Goal: Check status: Check status

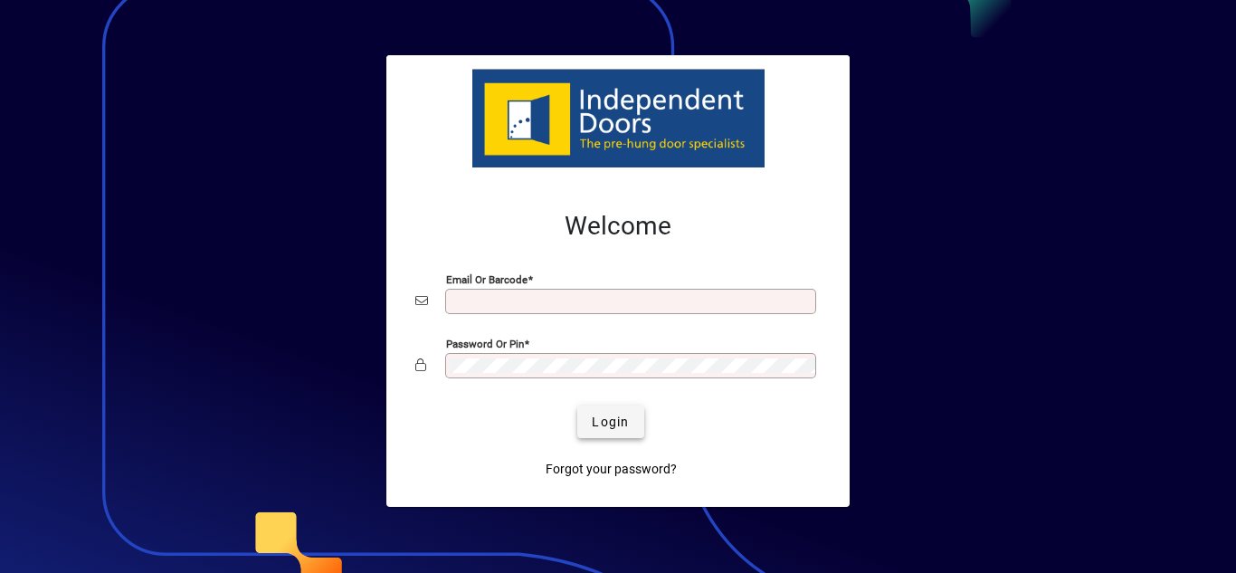
type input "**********"
click at [598, 425] on span "Login" at bounding box center [610, 421] width 37 height 19
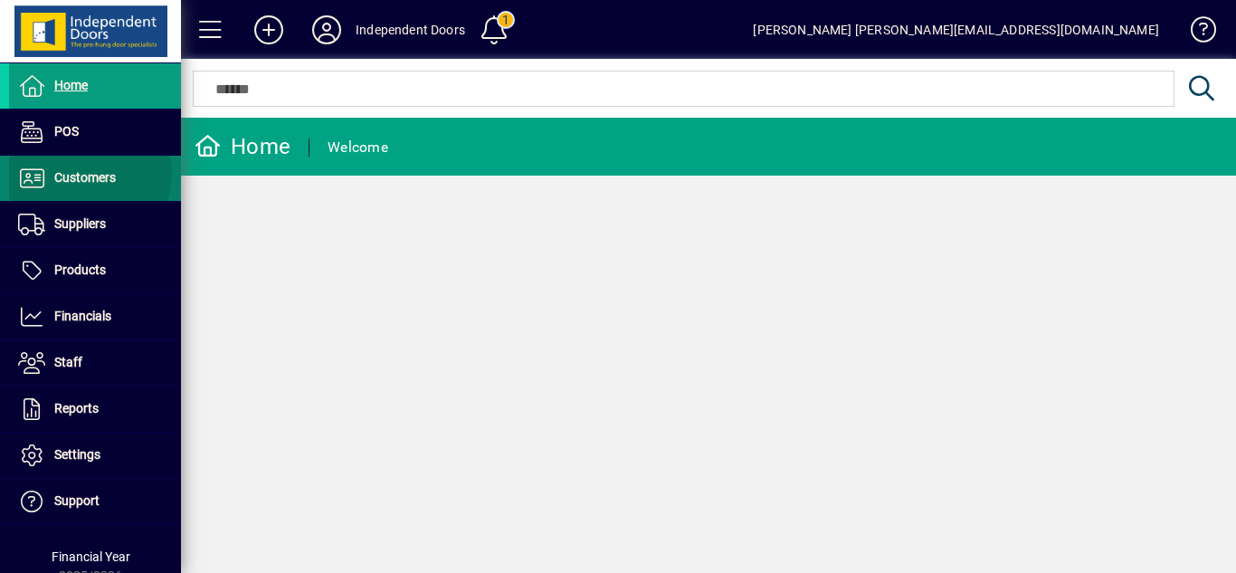
click at [78, 172] on span "Customers" at bounding box center [85, 177] width 62 height 14
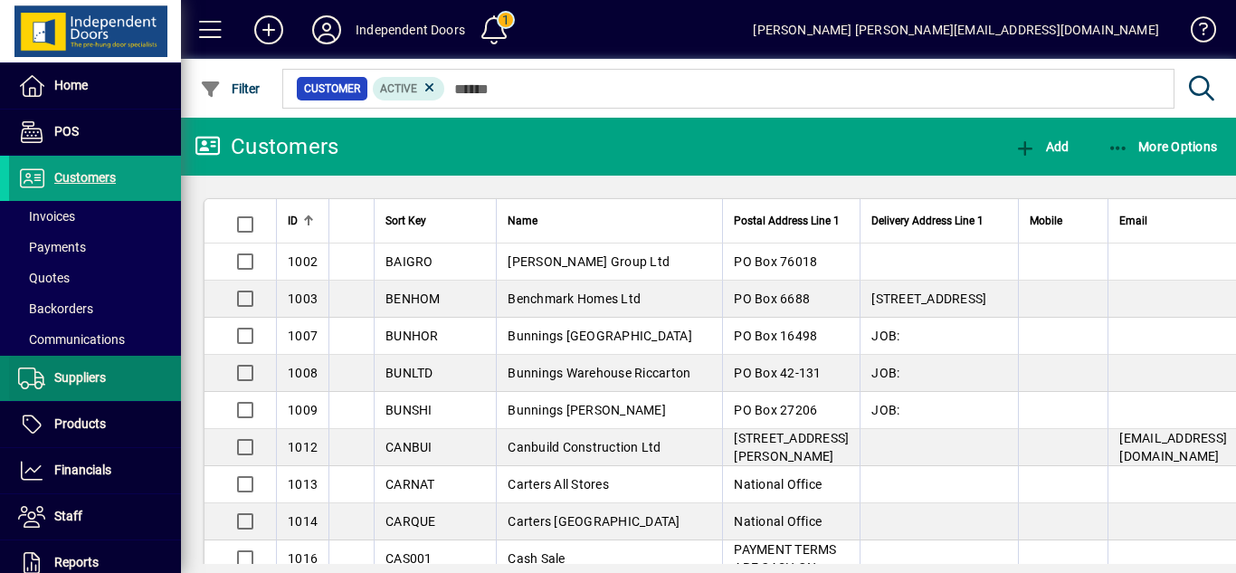
click at [95, 370] on span "Suppliers" at bounding box center [80, 377] width 52 height 14
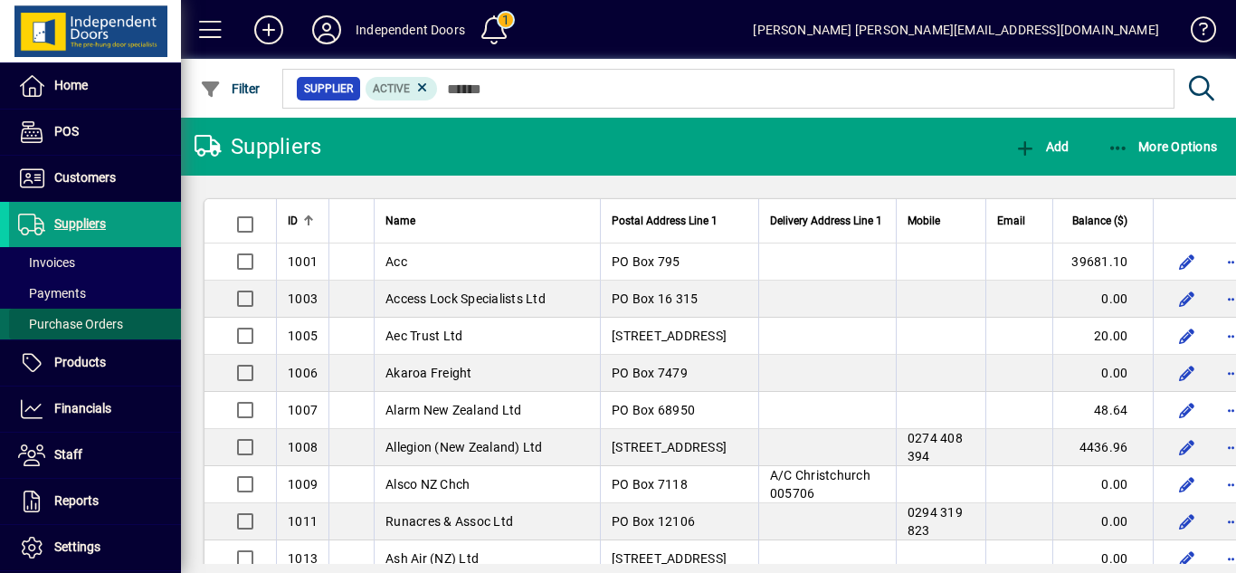
click at [112, 318] on span "Purchase Orders" at bounding box center [70, 324] width 105 height 14
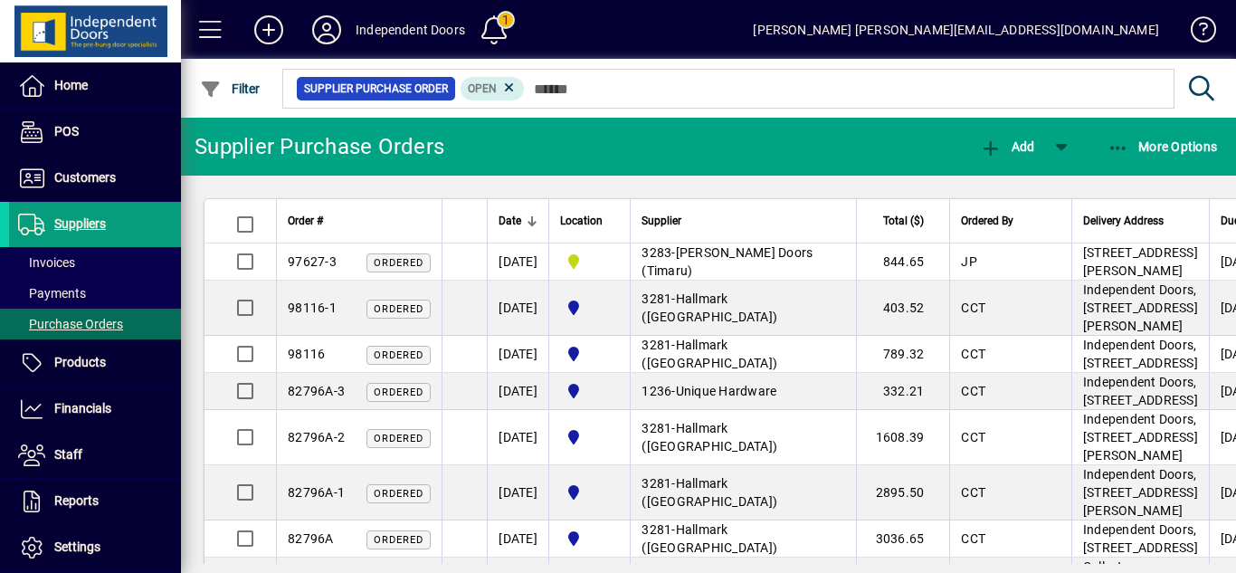
click at [206, 30] on span at bounding box center [210, 29] width 43 height 43
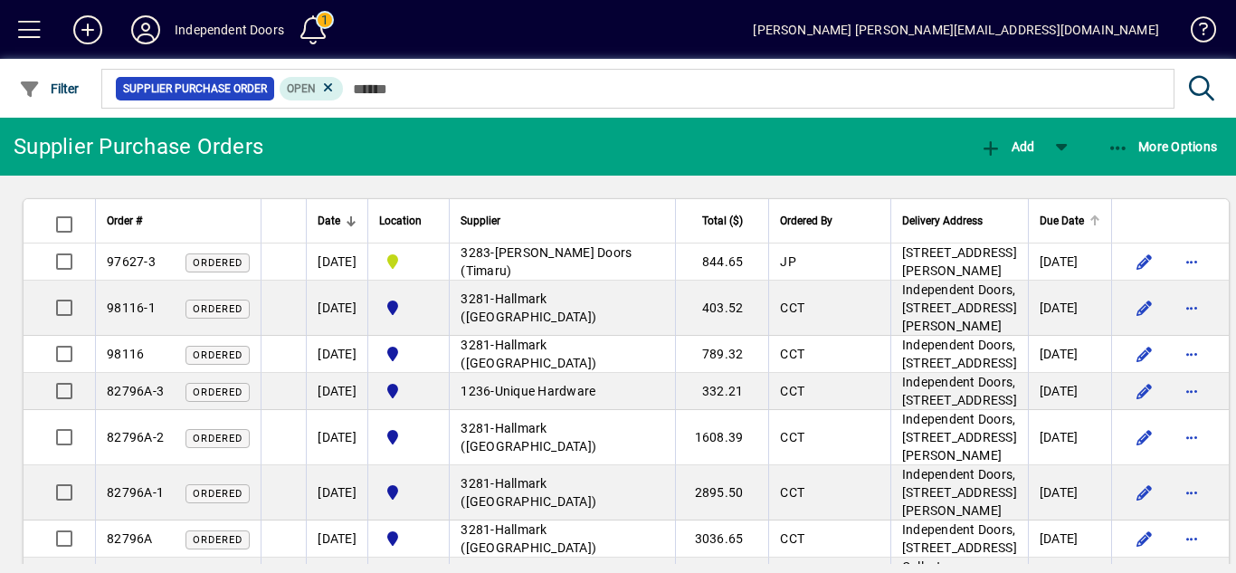
click at [1039, 218] on span "Due Date" at bounding box center [1061, 221] width 44 height 20
